Goal: Information Seeking & Learning: Learn about a topic

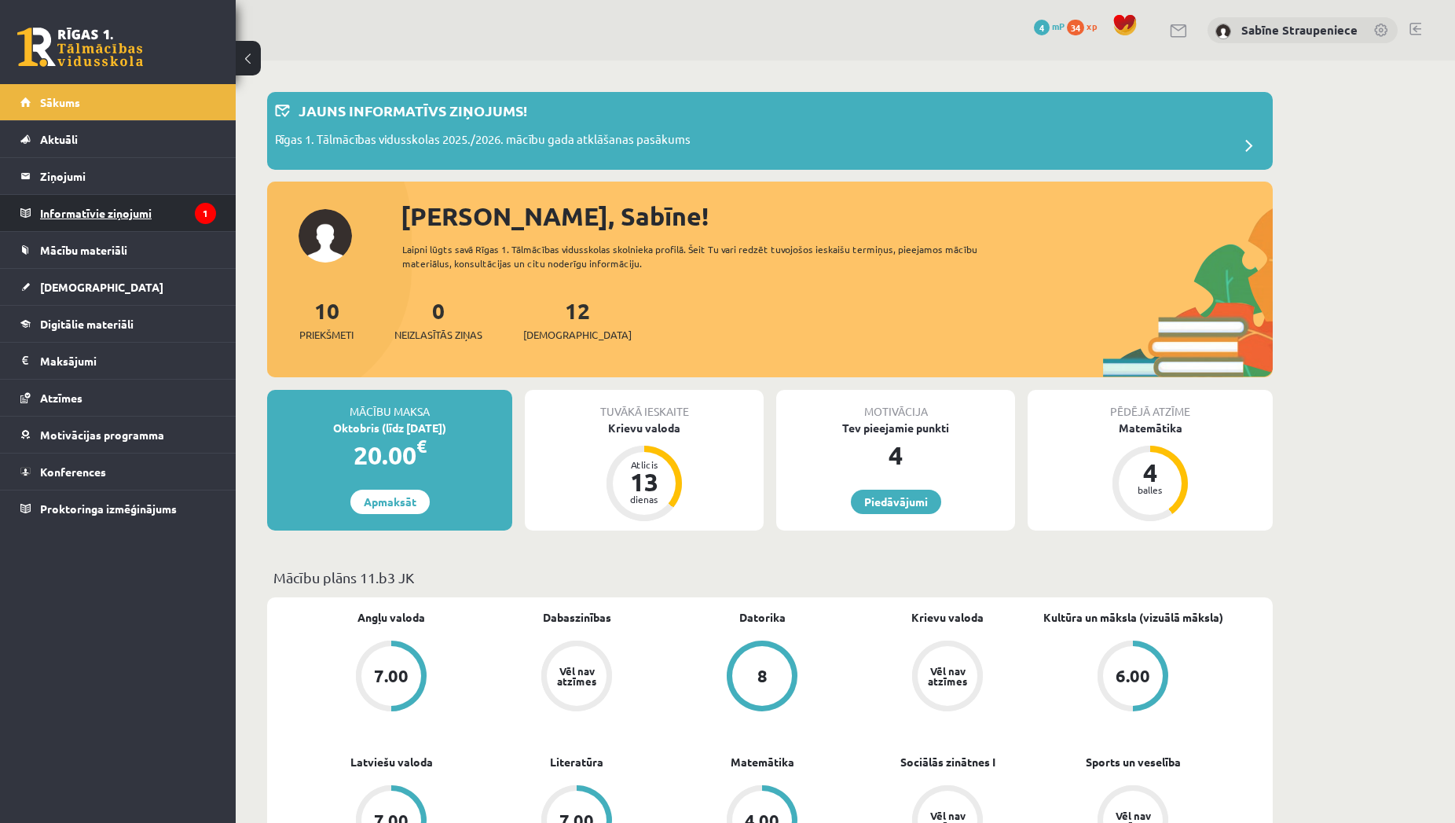
click at [145, 216] on legend "Informatīvie ziņojumi 1" at bounding box center [128, 213] width 176 height 36
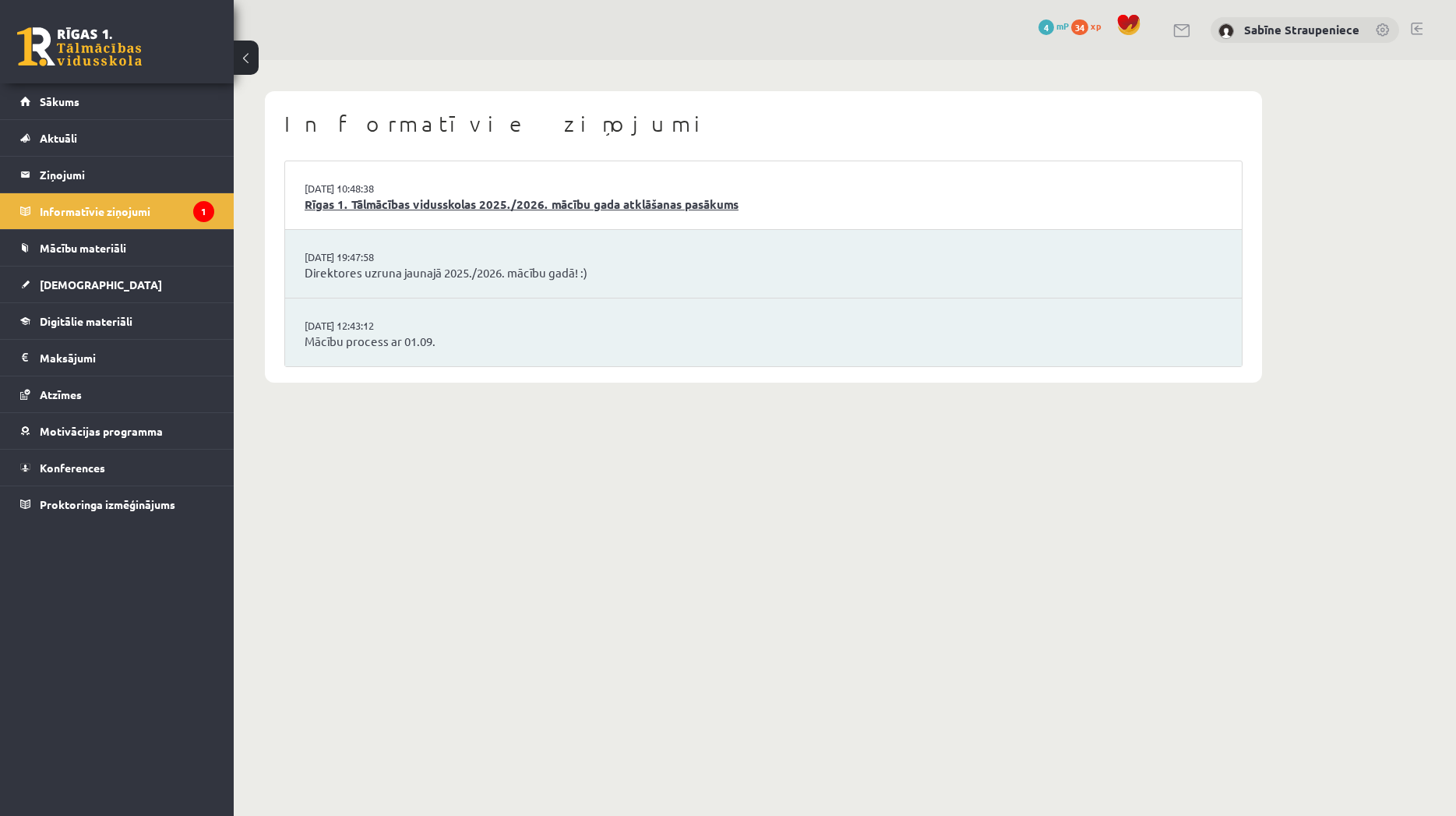
click at [450, 213] on link "Rīgas 1. Tālmācības vidusskolas 2025./2026. mācību gada atklāšanas pasākums" at bounding box center [763, 204] width 918 height 18
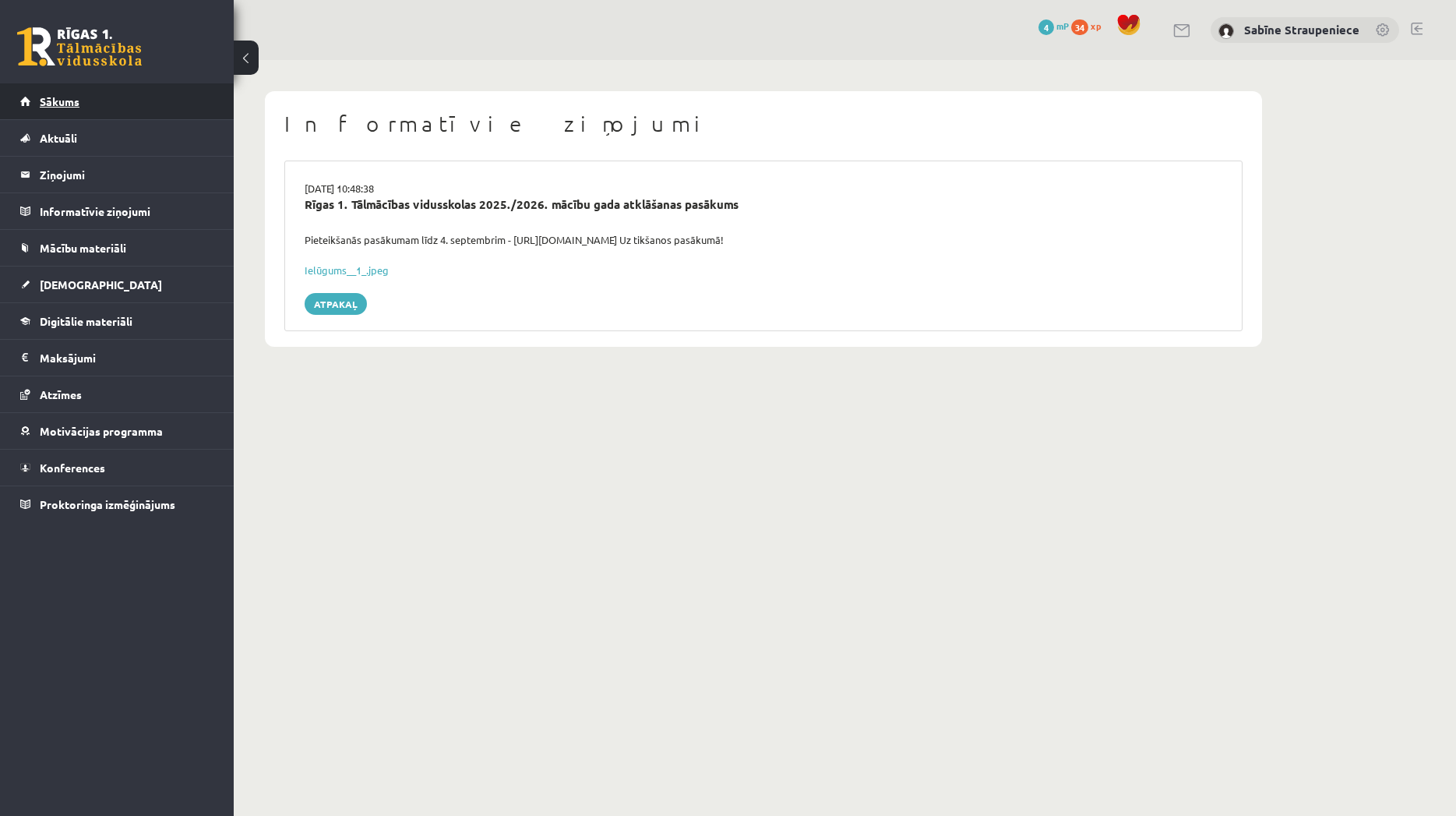
click at [102, 100] on link "Sākums" at bounding box center [117, 101] width 194 height 36
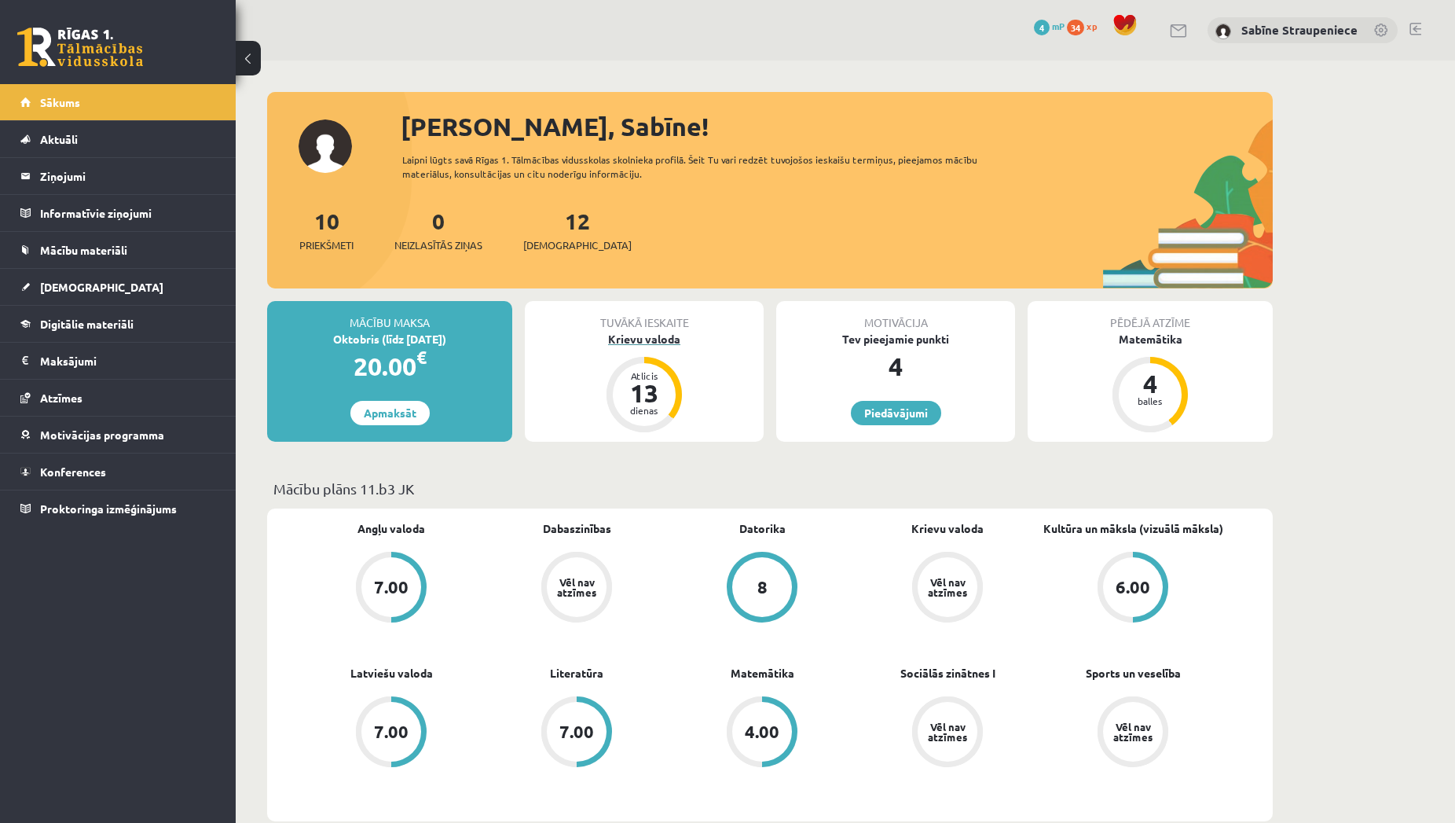
click at [615, 376] on div "Atlicis 13 dienas" at bounding box center [644, 394] width 75 height 75
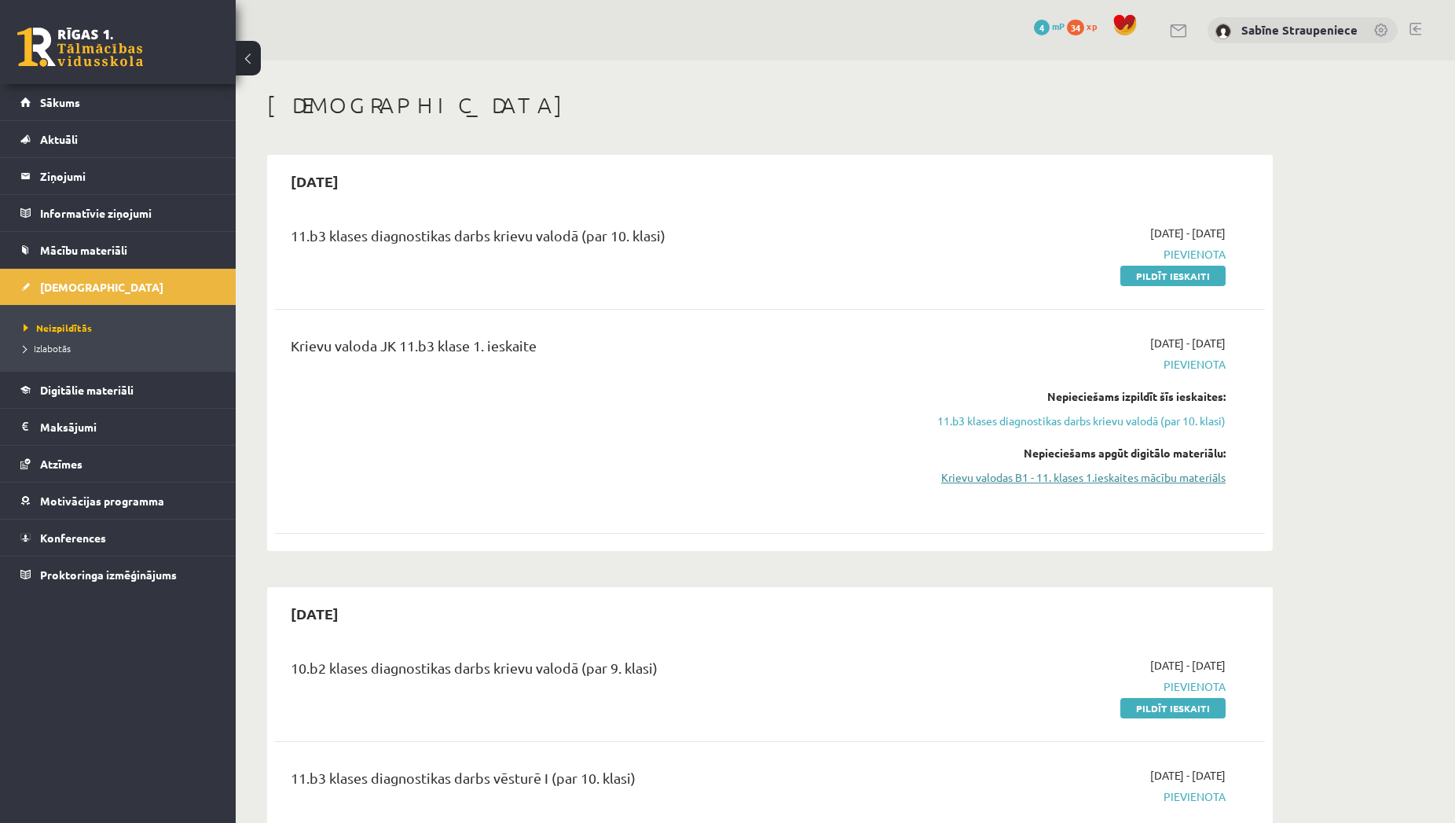
click at [1161, 478] on link "Krievu valodas B1 - 11. klases 1.ieskaites mācību materiāls" at bounding box center [1078, 477] width 296 height 17
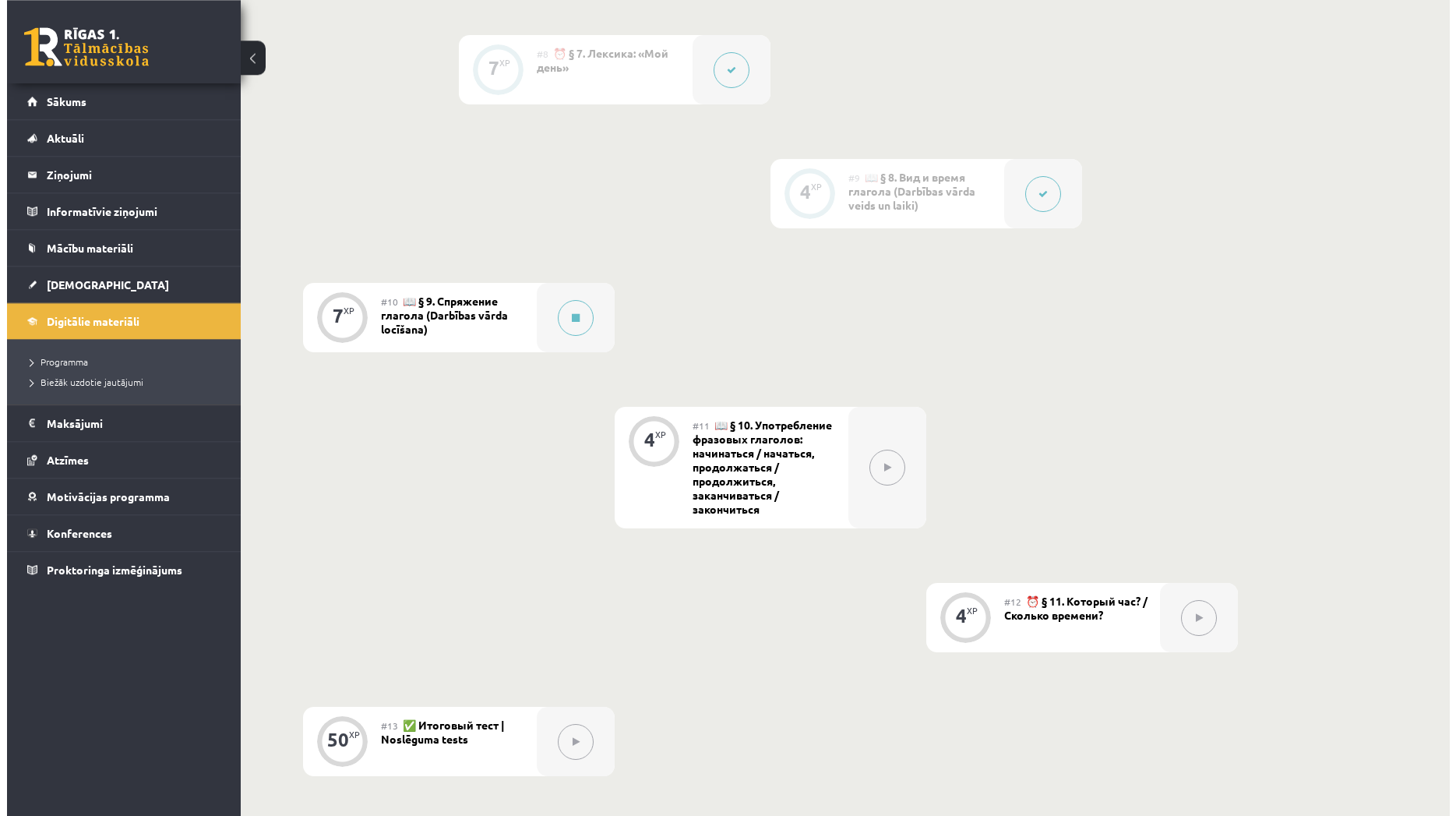
scroll to position [1192, 0]
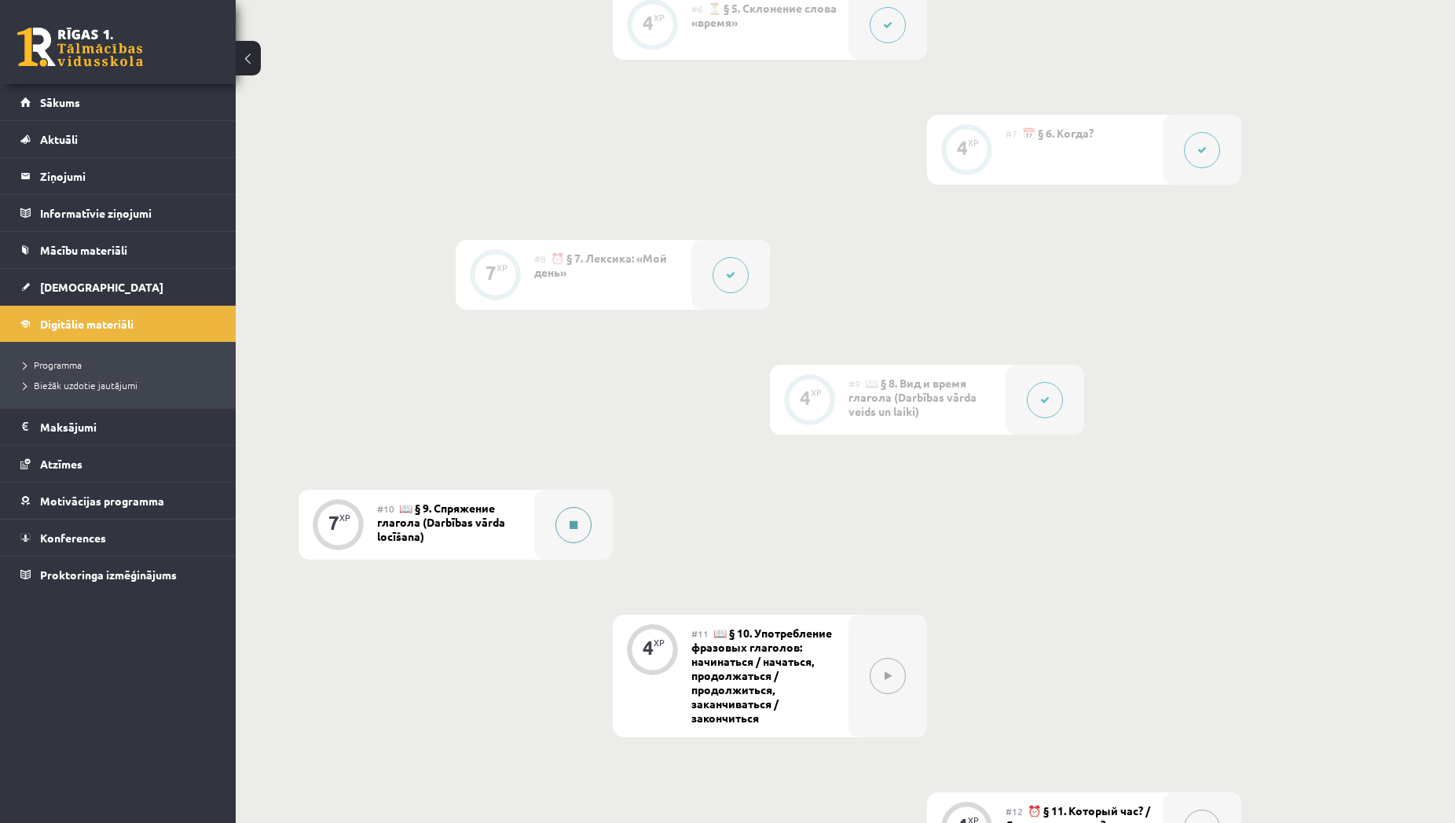
click at [585, 533] on button at bounding box center [574, 525] width 36 height 36
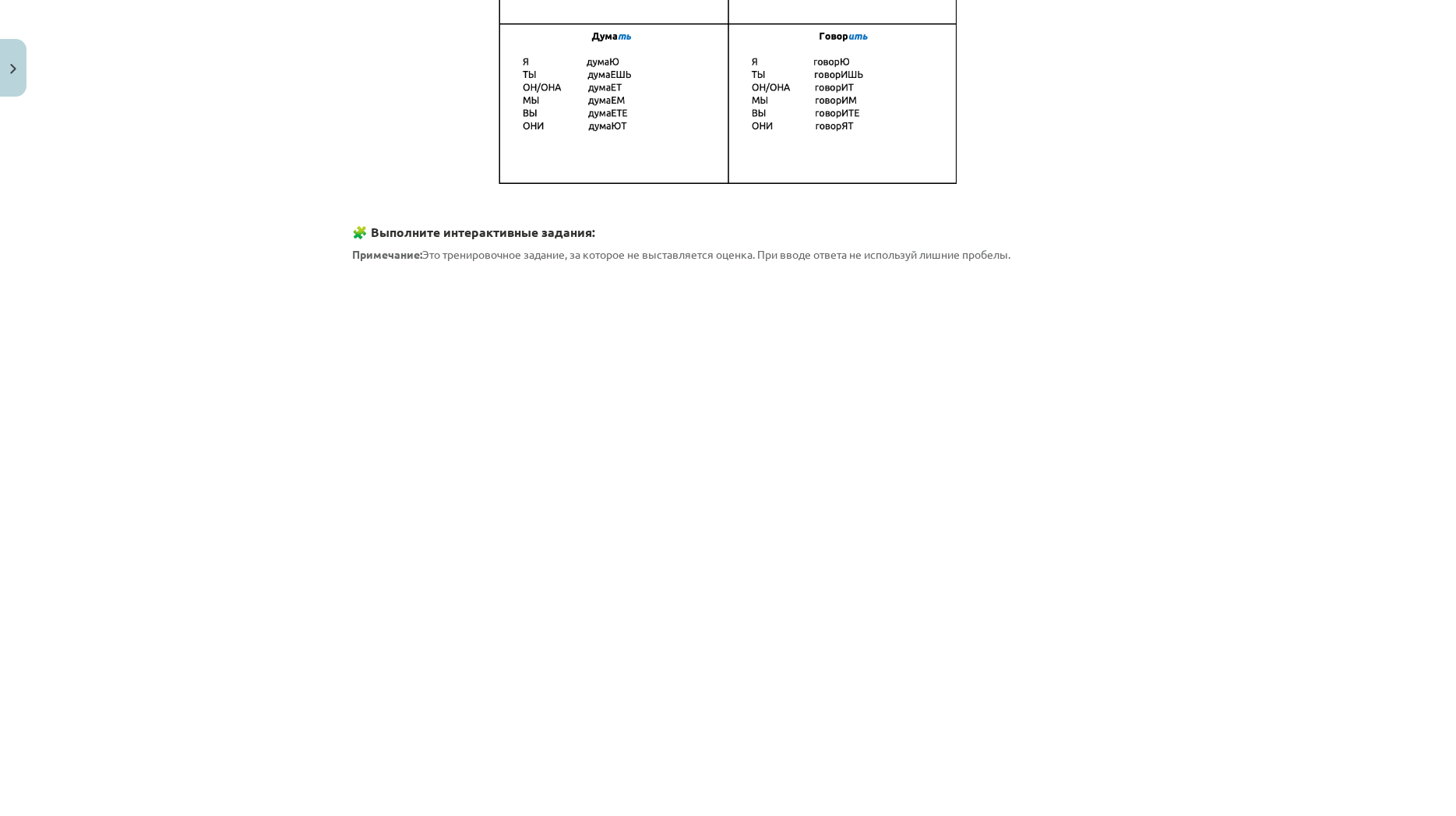
scroll to position [599, 0]
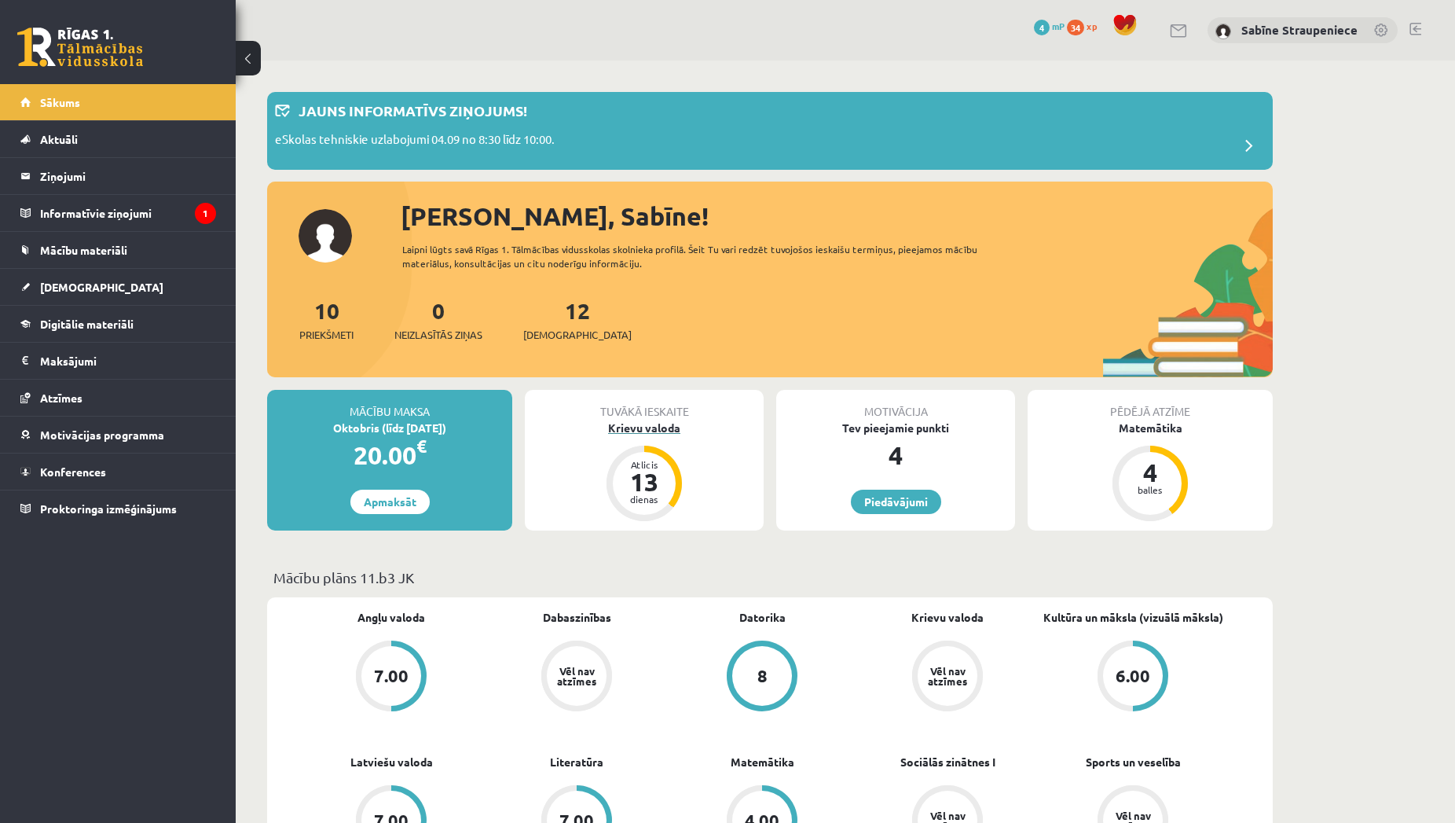
click at [646, 480] on div "13" at bounding box center [644, 481] width 47 height 25
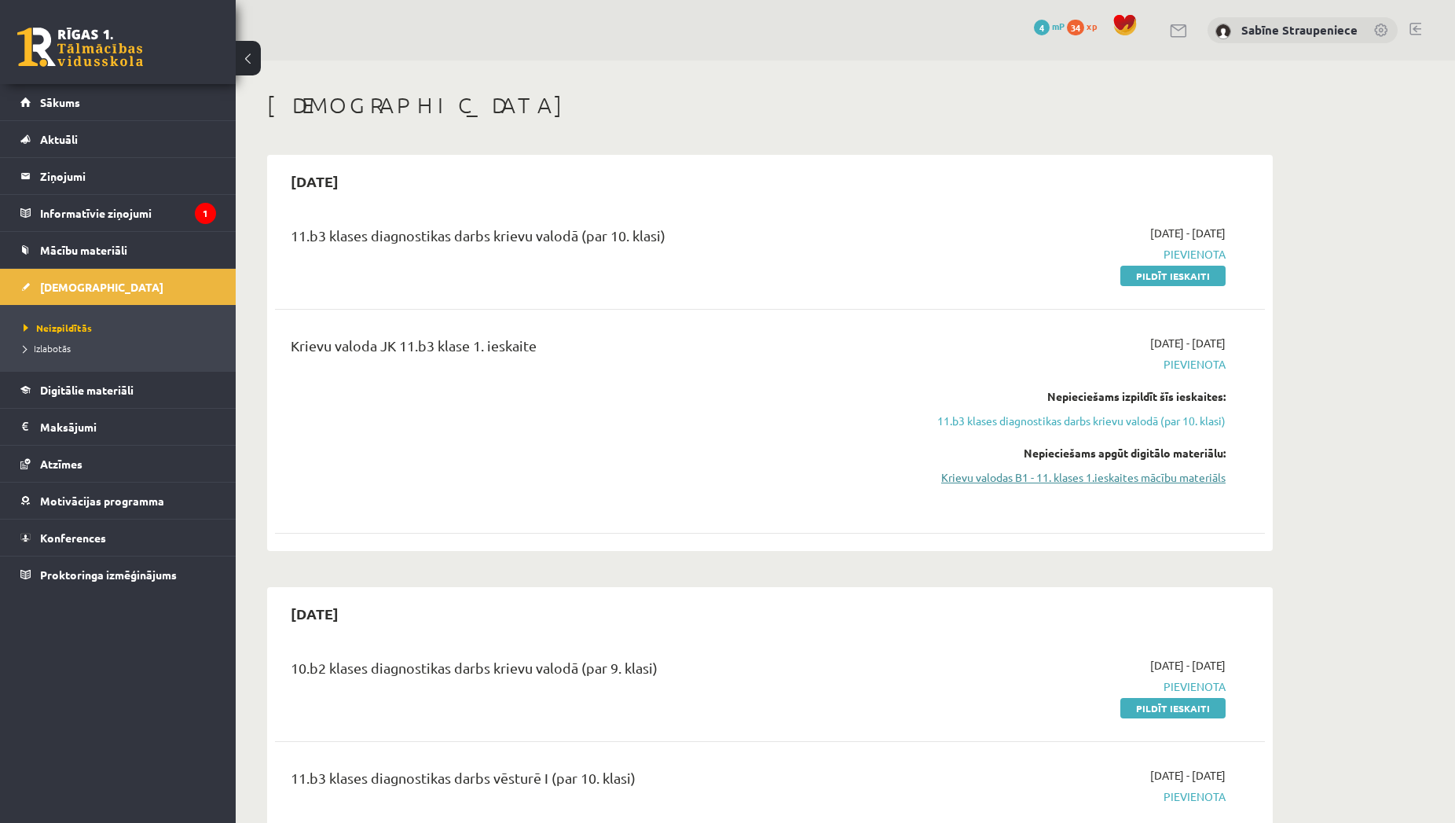
click at [1088, 475] on link "Krievu valodas B1 - 11. klases 1.ieskaites mācību materiāls" at bounding box center [1078, 477] width 296 height 17
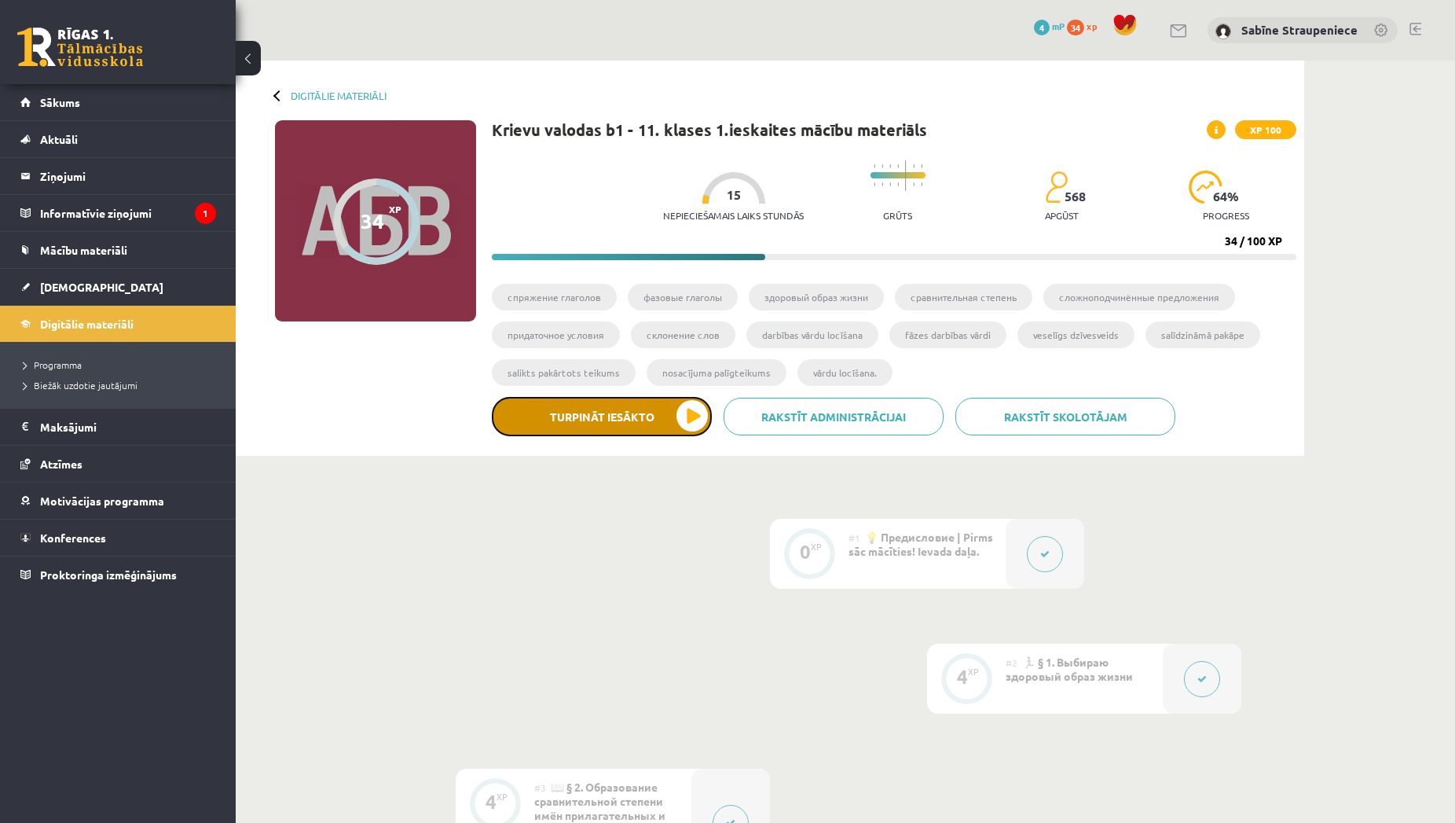
click at [606, 422] on button "Turpināt iesākto" at bounding box center [602, 416] width 220 height 39
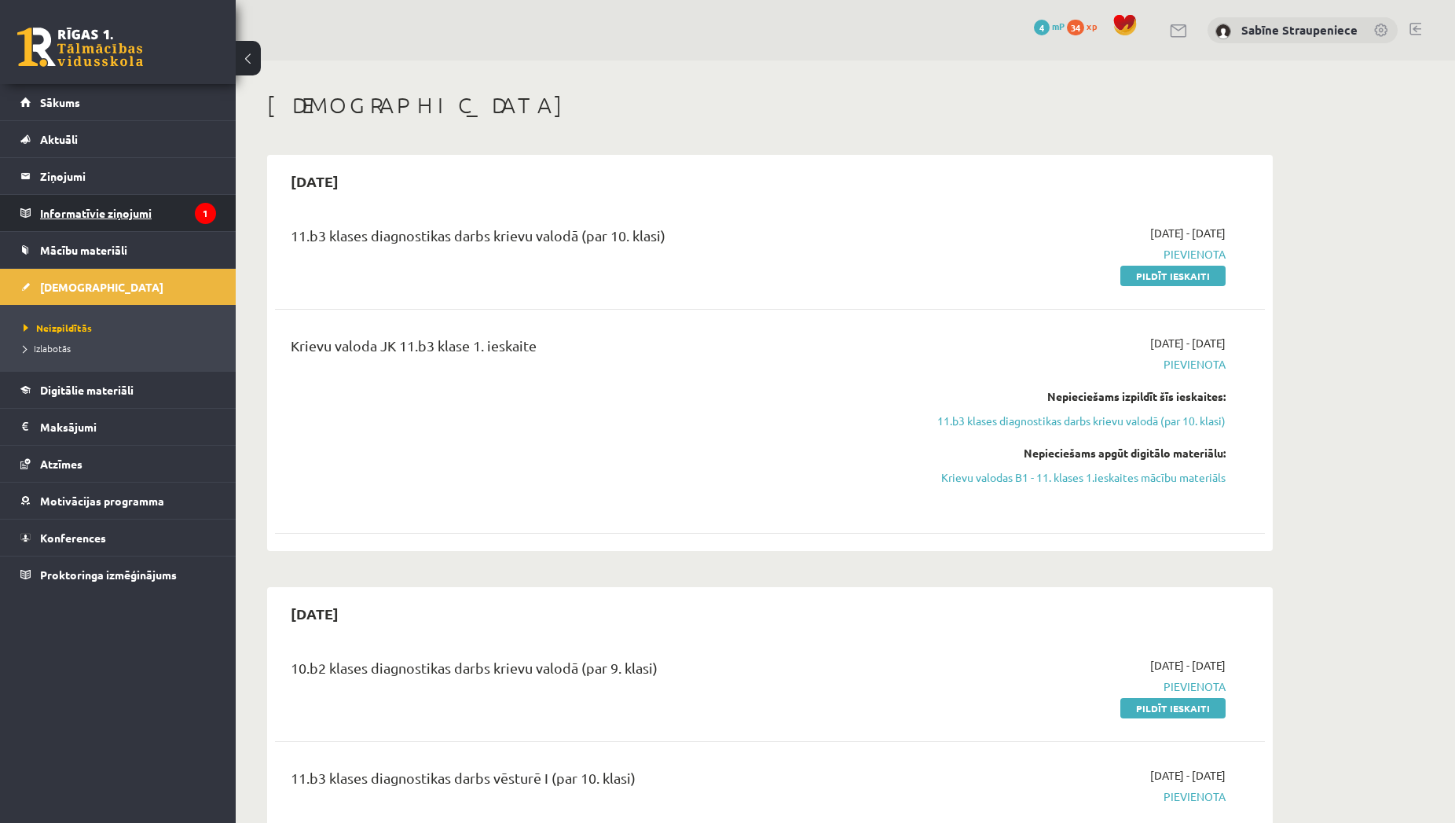
click at [100, 224] on legend "Informatīvie ziņojumi 1" at bounding box center [128, 213] width 176 height 36
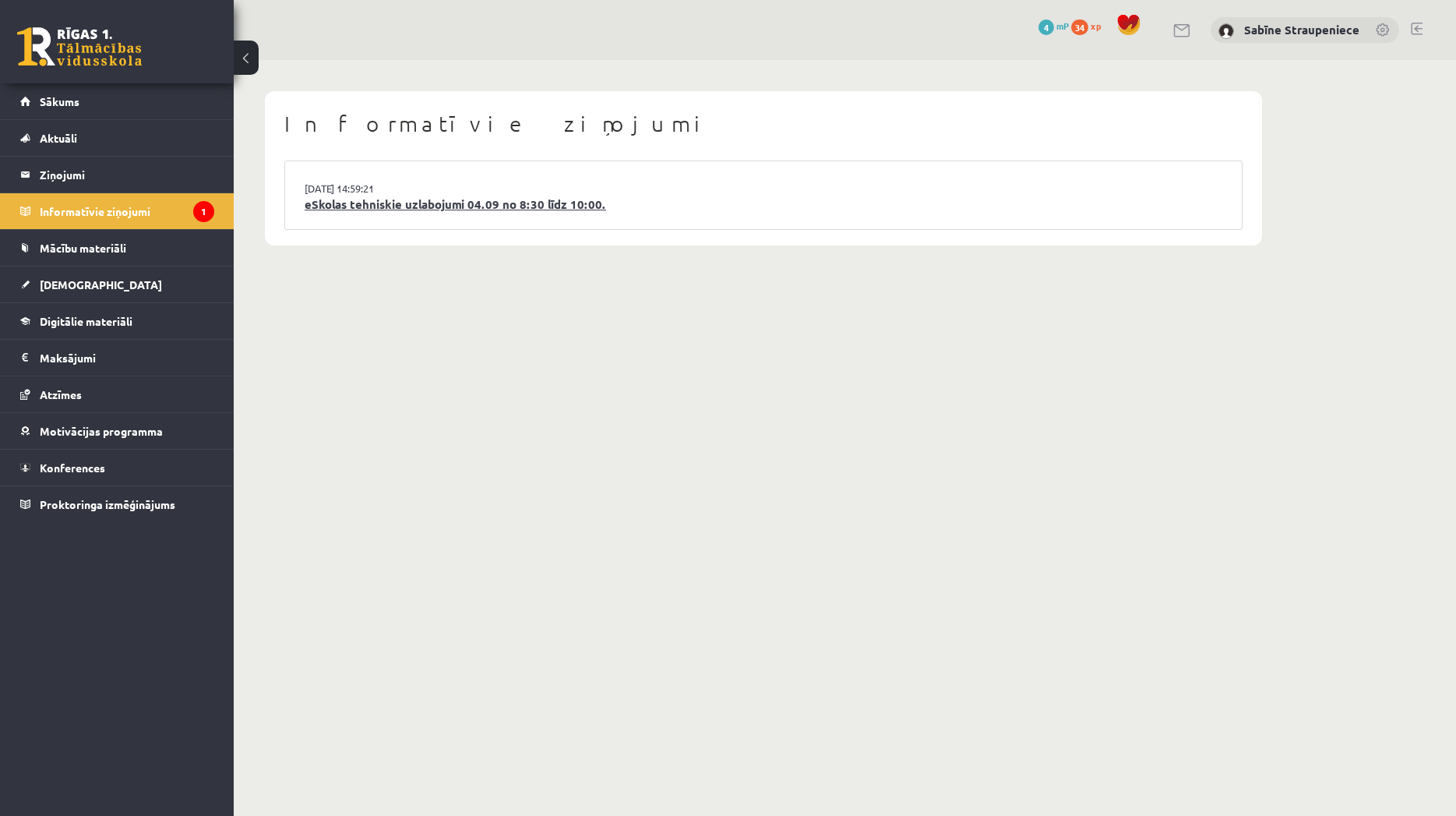
click at [600, 207] on link "eSkolas tehniskie uzlabojumi 04.09 no 8:30 līdz 10:00." at bounding box center [763, 204] width 918 height 18
